Goal: Information Seeking & Learning: Learn about a topic

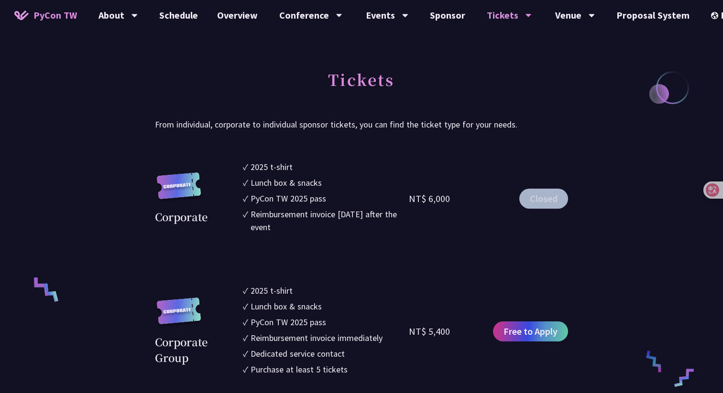
scroll to position [555, 0]
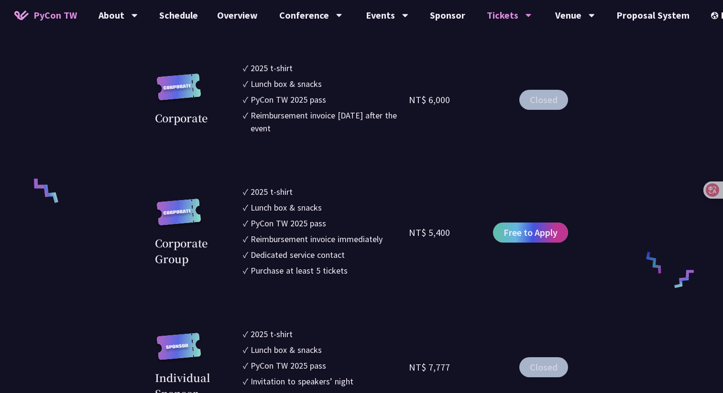
click at [536, 236] on span "Free to Apply" at bounding box center [530, 233] width 54 height 14
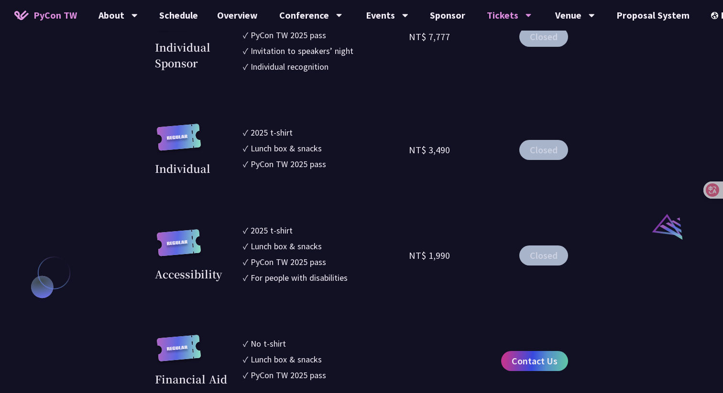
scroll to position [1036, 0]
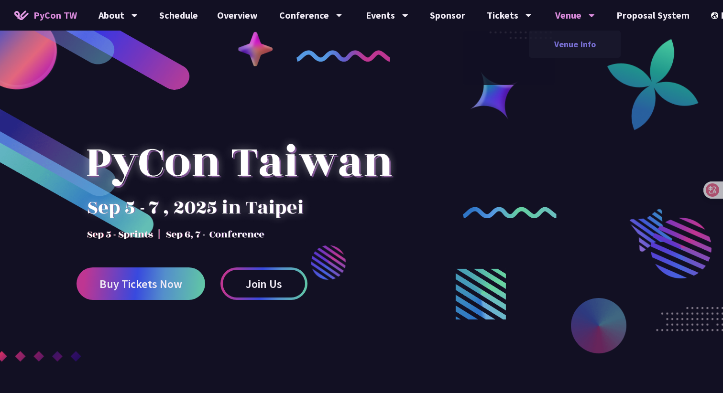
click at [567, 42] on link "Venue Info" at bounding box center [575, 44] width 92 height 22
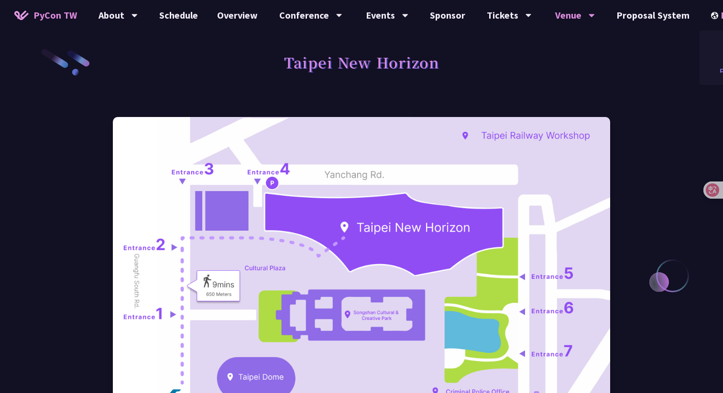
click at [708, 67] on div "中文" at bounding box center [727, 71] width 57 height 22
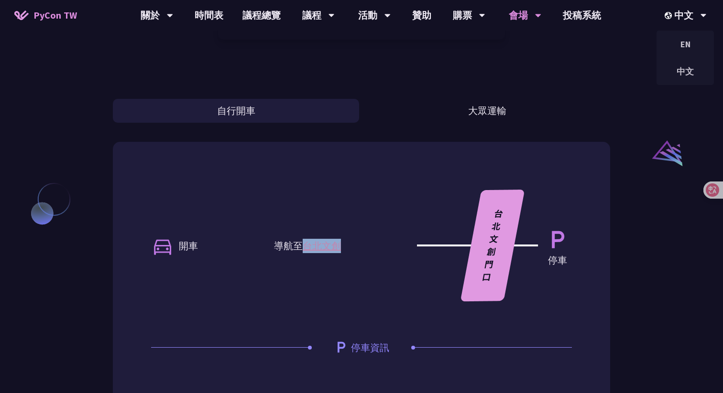
scroll to position [586, 0]
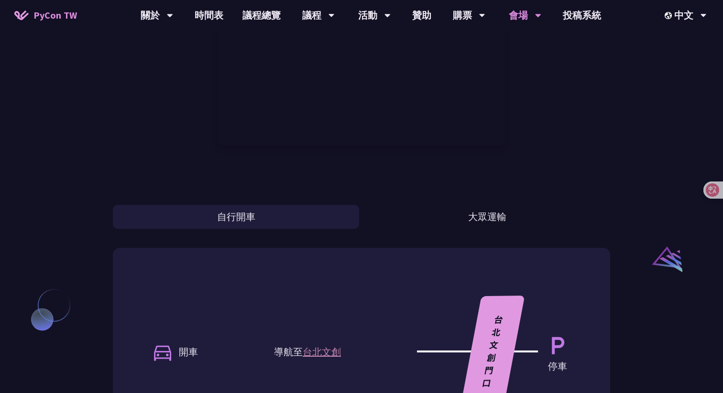
click at [606, 146] on div at bounding box center [361, 38] width 497 height 253
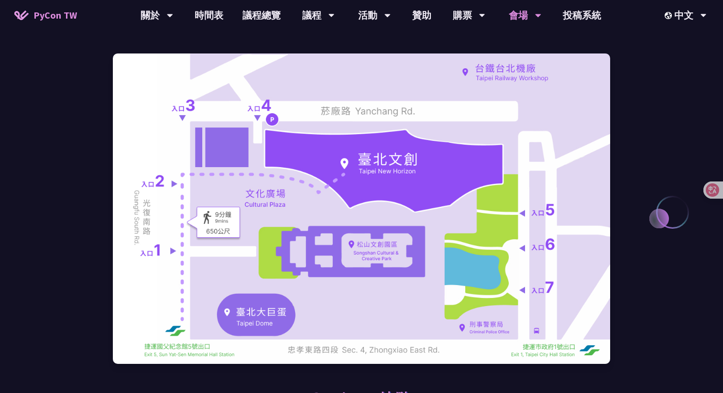
scroll to position [0, 0]
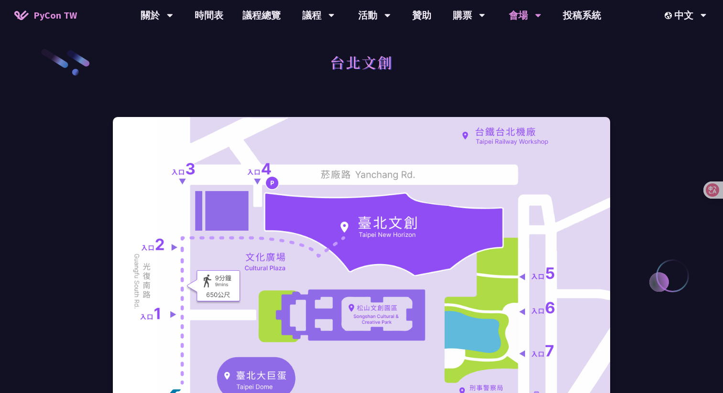
click at [591, 79] on div "台北文創" at bounding box center [361, 73] width 497 height 50
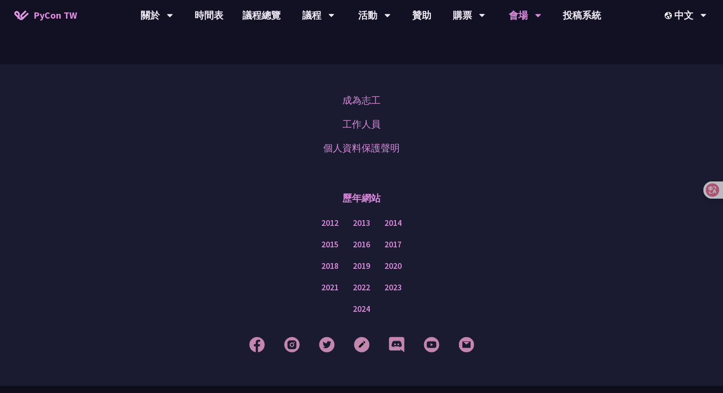
scroll to position [1330, 0]
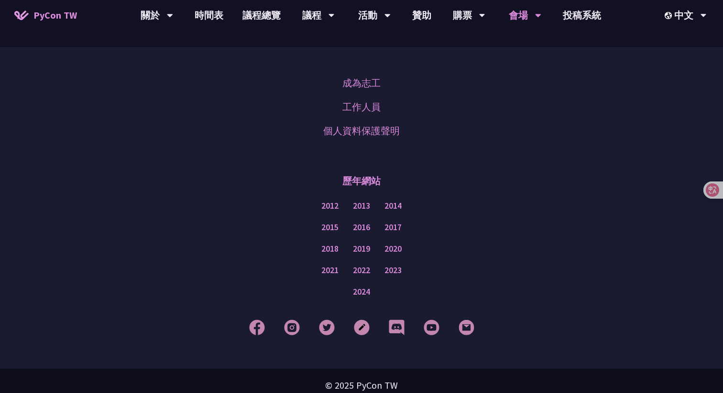
click at [543, 143] on div "成為志工 工作人員 個人資料保護聲明" at bounding box center [361, 107] width 675 height 72
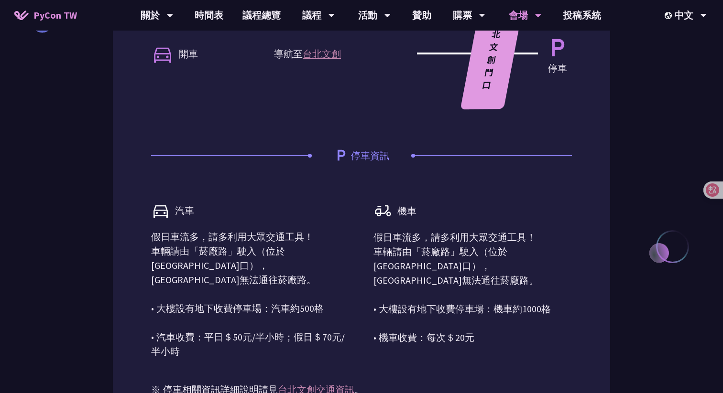
scroll to position [864, 0]
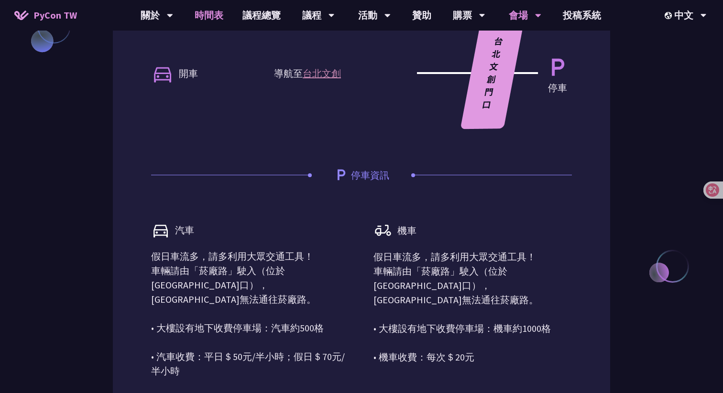
click at [211, 19] on link "時間表" at bounding box center [209, 15] width 48 height 31
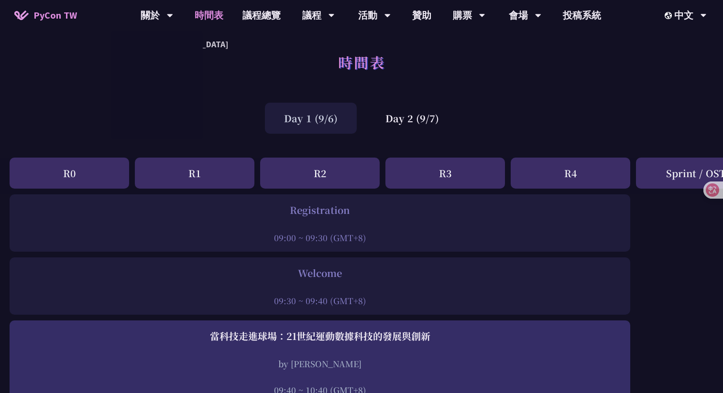
click at [66, 16] on span "PyCon TW" at bounding box center [55, 15] width 44 height 14
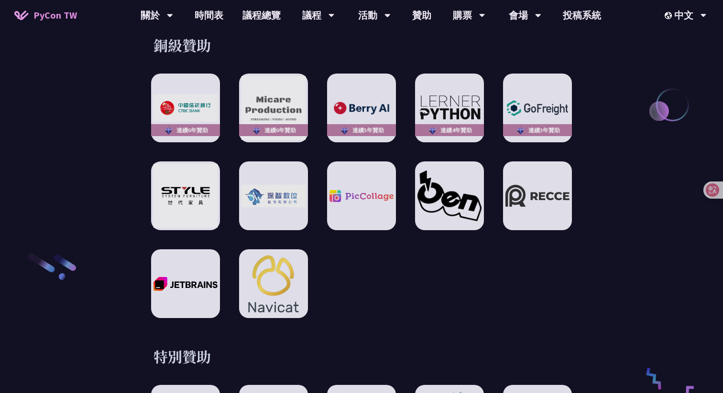
scroll to position [1395, 0]
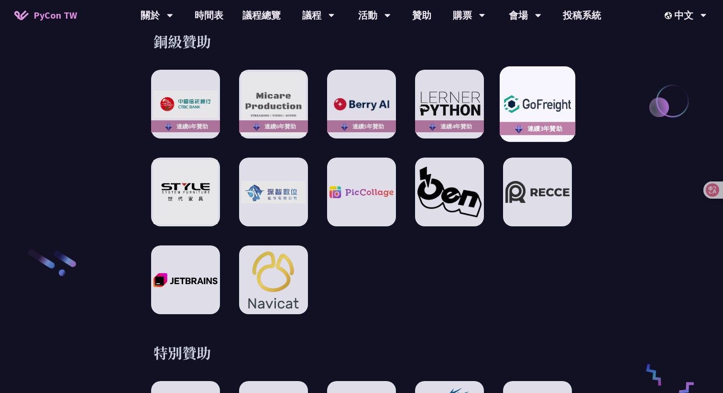
click at [534, 106] on img at bounding box center [537, 104] width 70 height 25
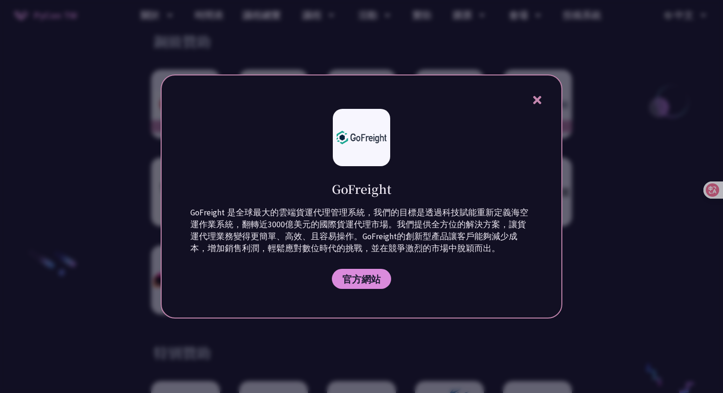
click at [535, 107] on div "GoFreight GoFreight 是全球最大的雲端貨運代理管理系統，我們的目標是透過科技賦能重新定義海空運作業系統，翻轉近3000億美元的國際貨運代理市…" at bounding box center [362, 197] width 402 height 244
click at [535, 106] on icon at bounding box center [537, 100] width 12 height 12
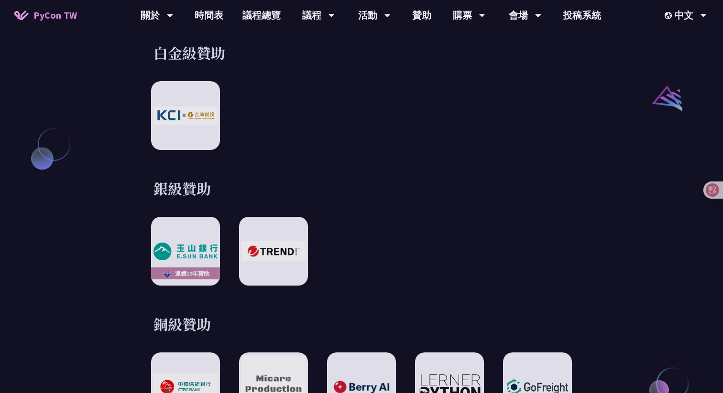
scroll to position [1049, 0]
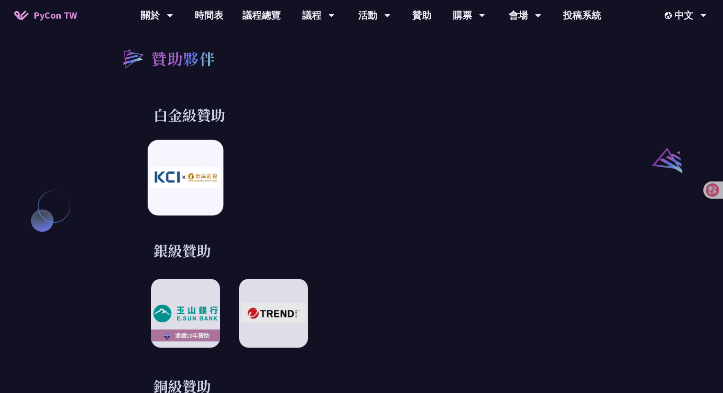
click at [207, 171] on img at bounding box center [185, 178] width 70 height 21
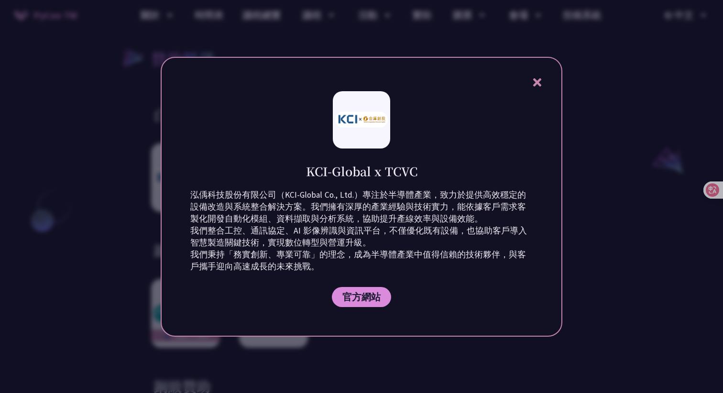
click at [538, 81] on icon at bounding box center [537, 82] width 8 height 8
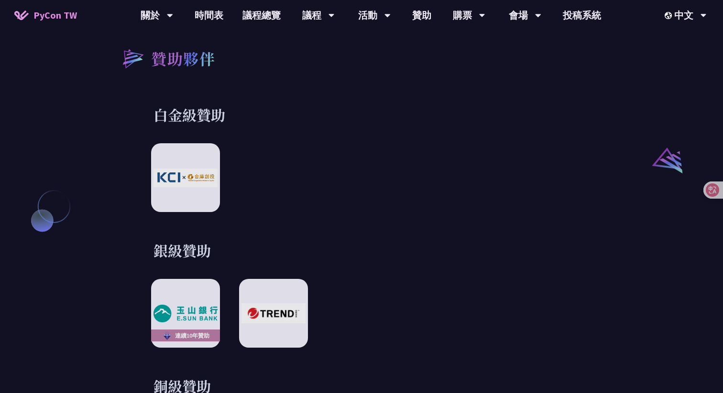
click at [422, 191] on div at bounding box center [361, 177] width 421 height 69
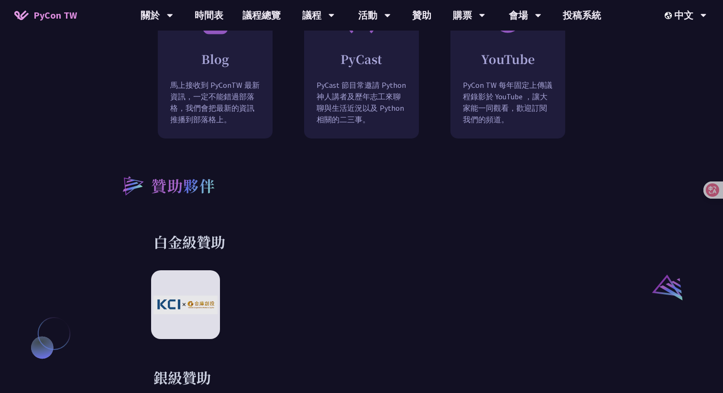
scroll to position [881, 0]
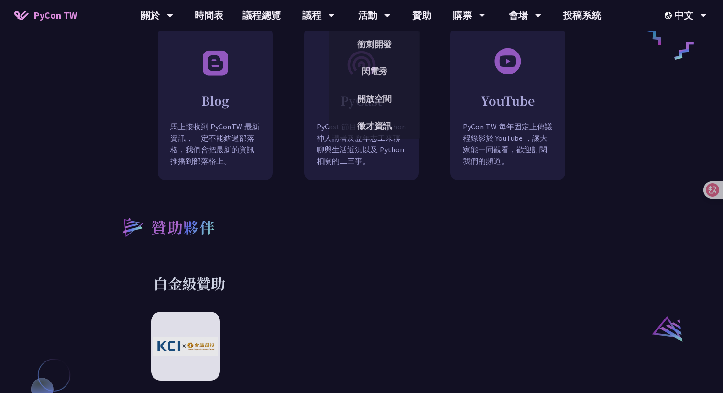
click at [638, 148] on div "何謂 PyCon PyCon，亦即 Python 年會，是全球 Python 社群的年度盛會。最初於 2003 成立於北美，現在世界各地皆有以 PyCon 精…" at bounding box center [361, 255] width 723 height 1542
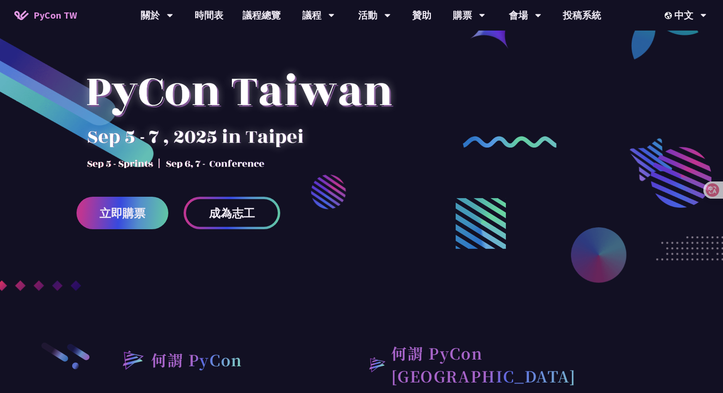
scroll to position [0, 0]
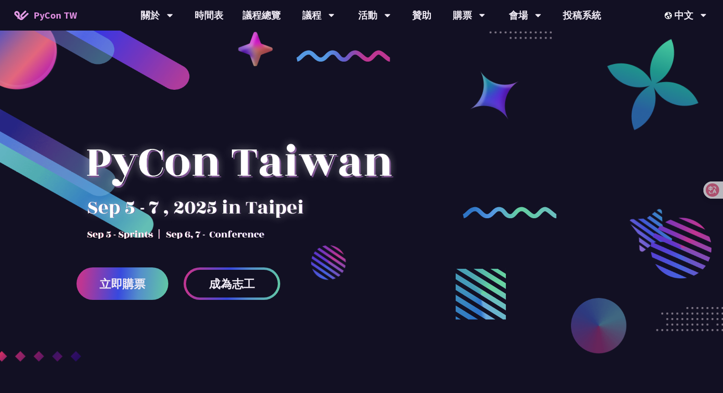
click at [445, 216] on div at bounding box center [361, 239] width 723 height 365
click at [427, 22] on link "贊助" at bounding box center [422, 15] width 38 height 31
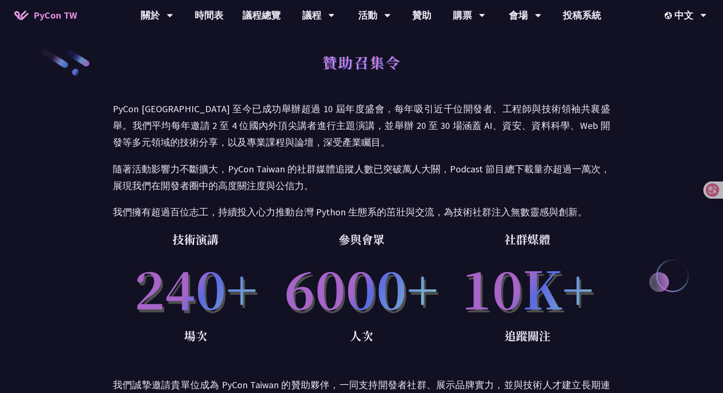
click at [428, 132] on p "PyCon [GEOGRAPHIC_DATA] 至今已成功舉辦超過 10 屆年度盛會，每年吸引近千位開發者、工程師與技術領袖共襄盛舉。我們平均每年邀請 2 至…" at bounding box center [361, 125] width 497 height 51
